Goal: Navigation & Orientation: Understand site structure

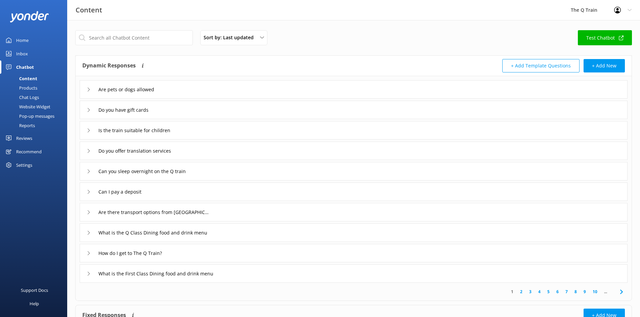
click at [22, 41] on div "Home" at bounding box center [22, 40] width 12 height 13
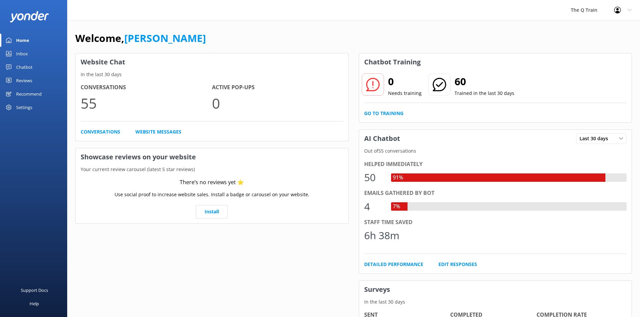
click at [27, 56] on div "Inbox" at bounding box center [22, 53] width 12 height 13
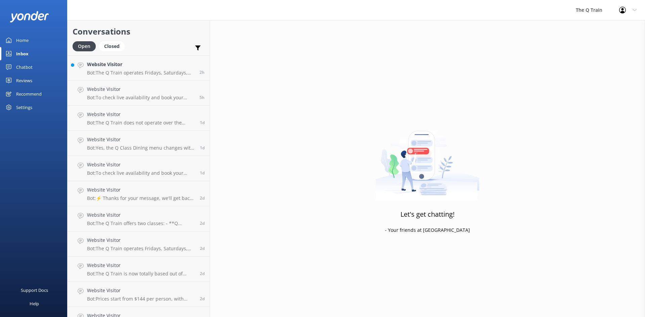
click at [27, 66] on div "Chatbot" at bounding box center [24, 66] width 16 height 13
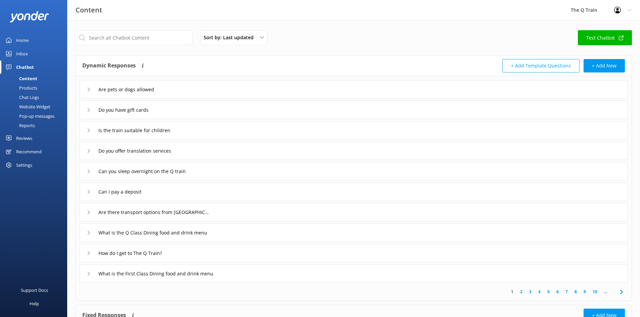
click at [23, 165] on div "Settings" at bounding box center [24, 165] width 16 height 13
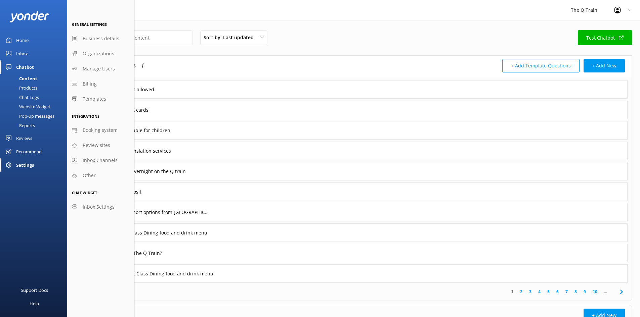
click at [23, 125] on div "Reports" at bounding box center [19, 125] width 31 height 9
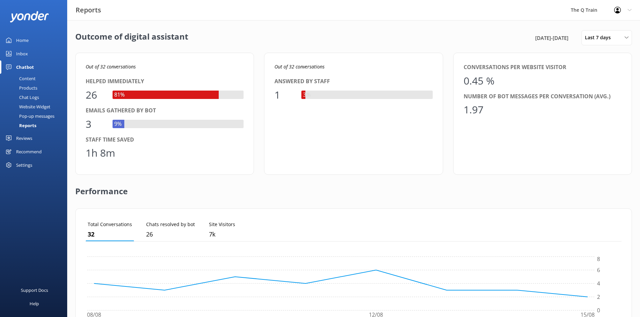
click at [23, 40] on div "Home" at bounding box center [22, 40] width 12 height 13
